Goal: Information Seeking & Learning: Learn about a topic

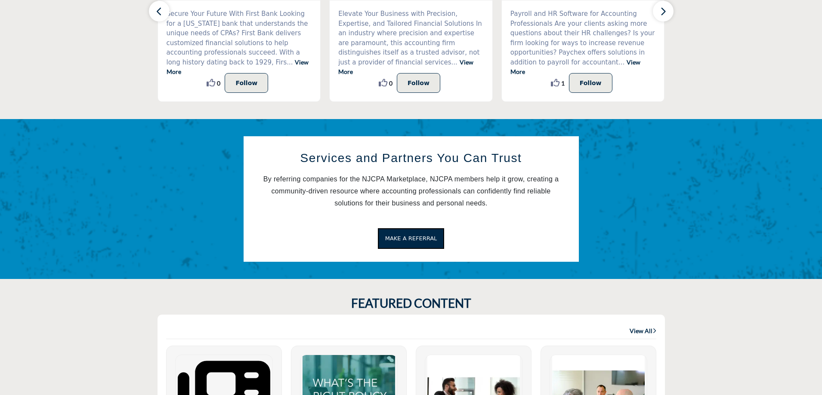
scroll to position [258, 0]
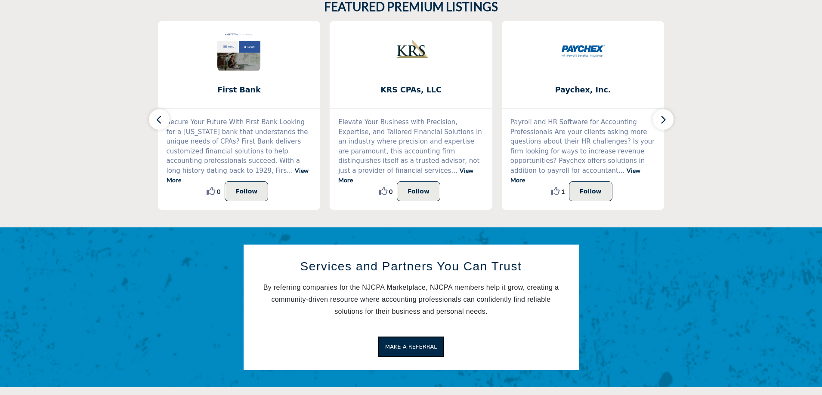
click at [666, 117] on icon "button" at bounding box center [662, 119] width 7 height 11
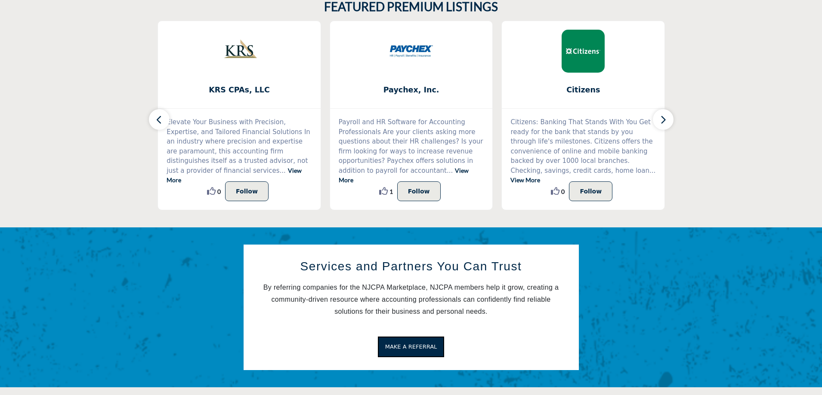
click at [666, 117] on icon "button" at bounding box center [662, 119] width 7 height 11
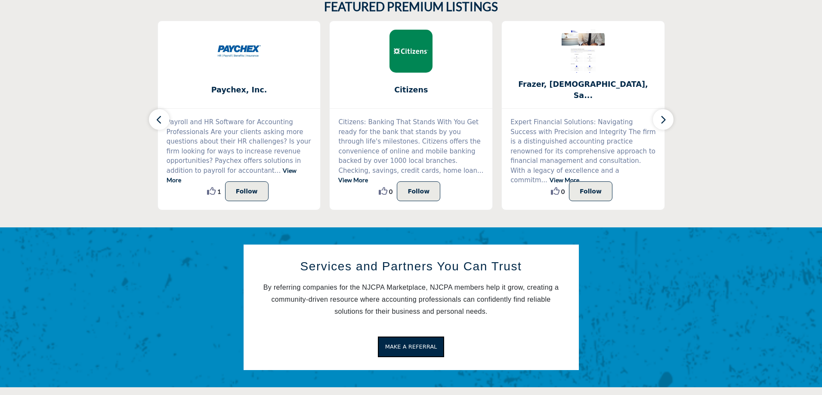
click at [666, 117] on icon "button" at bounding box center [662, 119] width 7 height 11
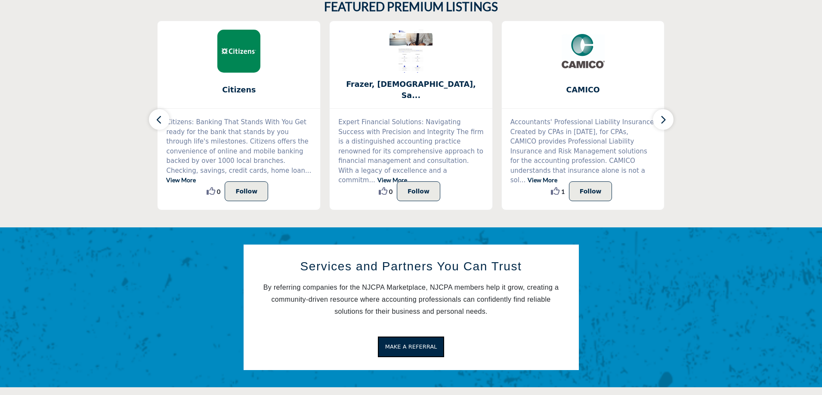
click at [666, 117] on icon "button" at bounding box center [662, 119] width 7 height 11
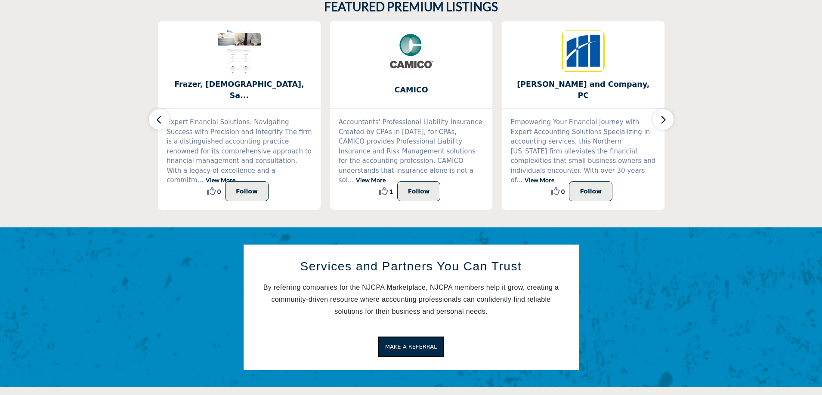
click at [666, 117] on icon "button" at bounding box center [662, 119] width 7 height 11
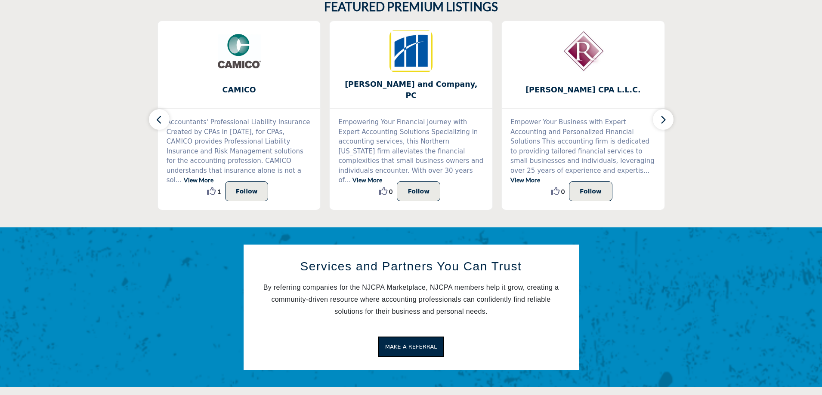
click at [666, 117] on icon "button" at bounding box center [662, 119] width 7 height 11
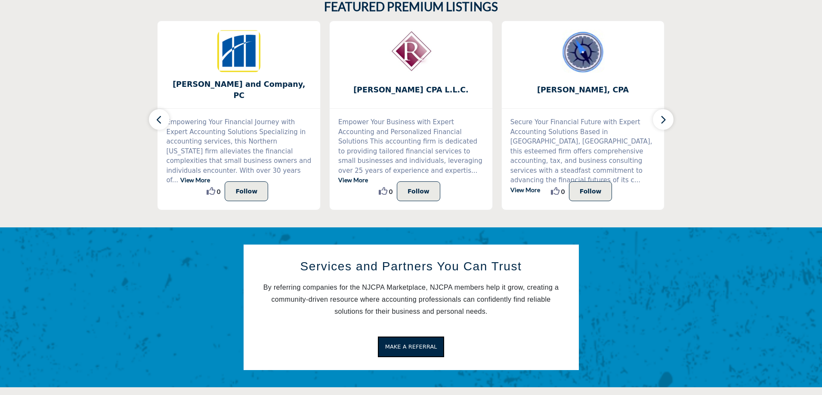
click at [666, 117] on icon "button" at bounding box center [662, 119] width 7 height 11
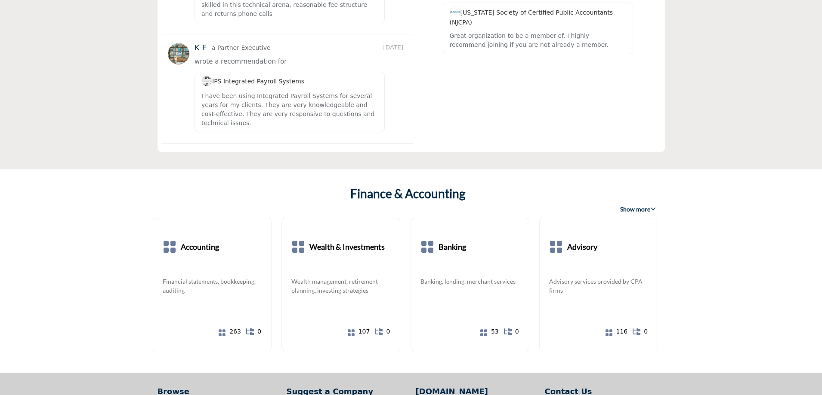
scroll to position [1452, 0]
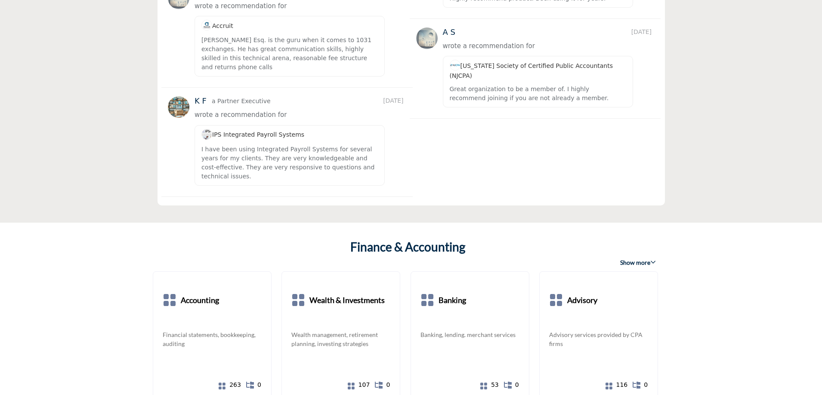
click at [649, 258] on span "Show more" at bounding box center [638, 262] width 36 height 9
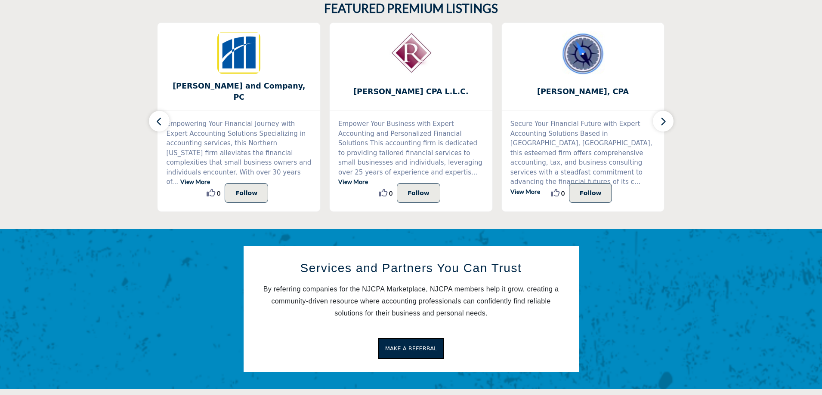
scroll to position [0, 0]
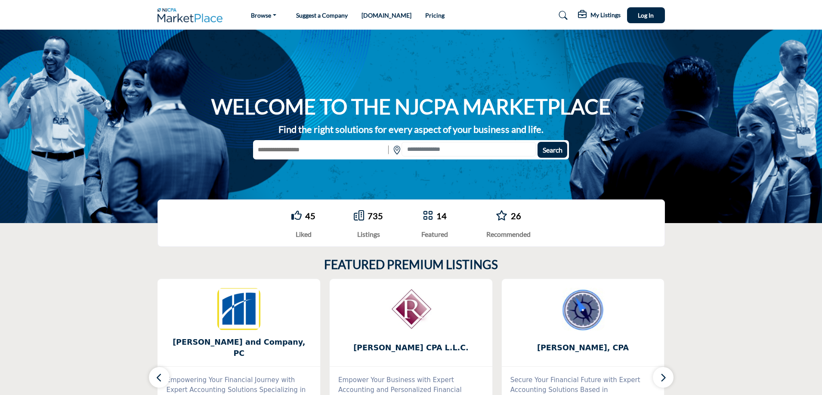
click at [292, 152] on input "text" at bounding box center [319, 150] width 133 height 16
type input "*********"
click at [551, 145] on button "Search" at bounding box center [552, 150] width 30 height 16
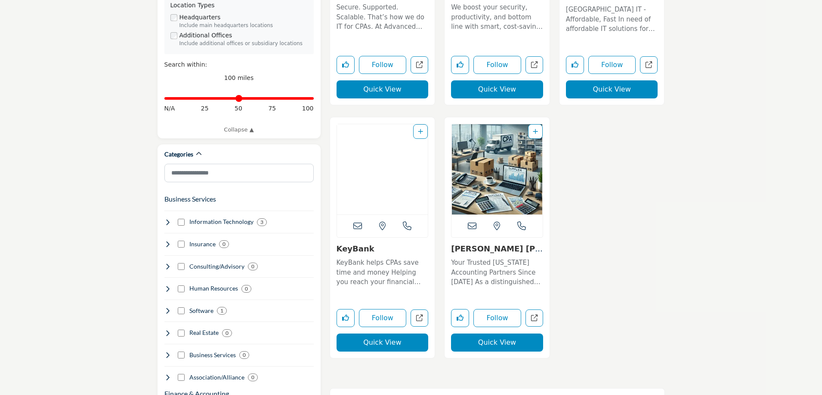
scroll to position [387, 0]
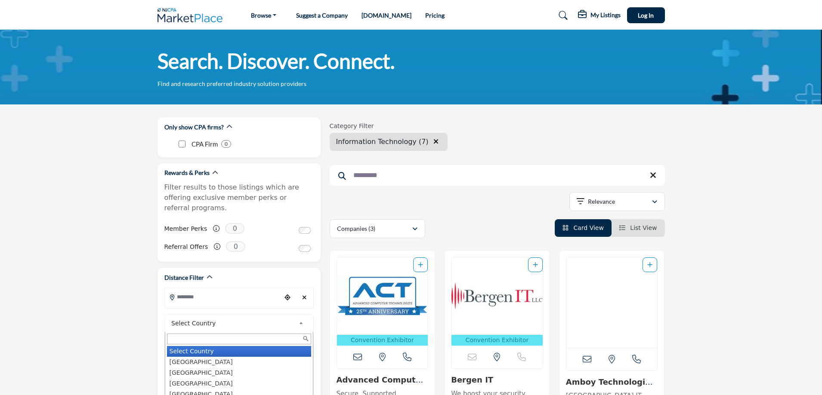
click at [301, 318] on b at bounding box center [302, 323] width 8 height 11
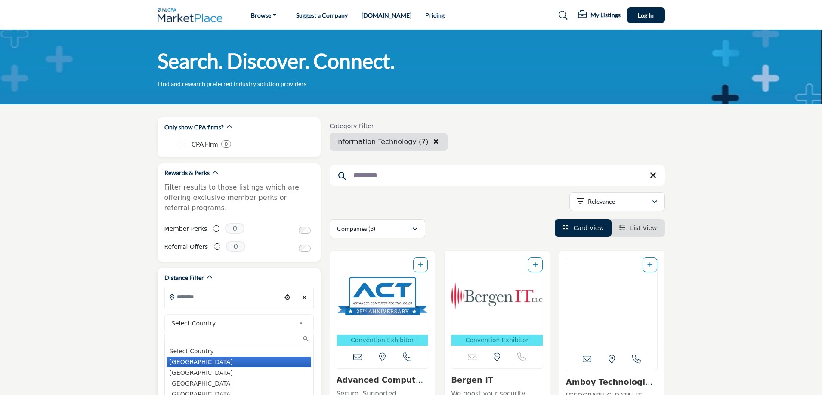
click at [212, 357] on li "[GEOGRAPHIC_DATA]" at bounding box center [239, 362] width 144 height 11
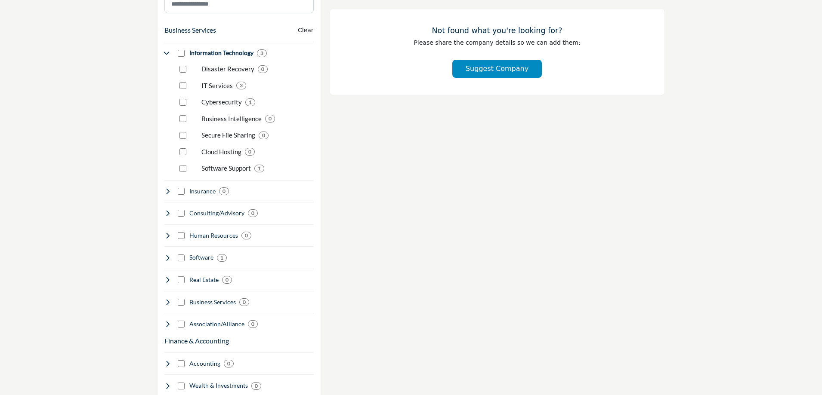
scroll to position [516, 0]
